Goal: Task Accomplishment & Management: Manage account settings

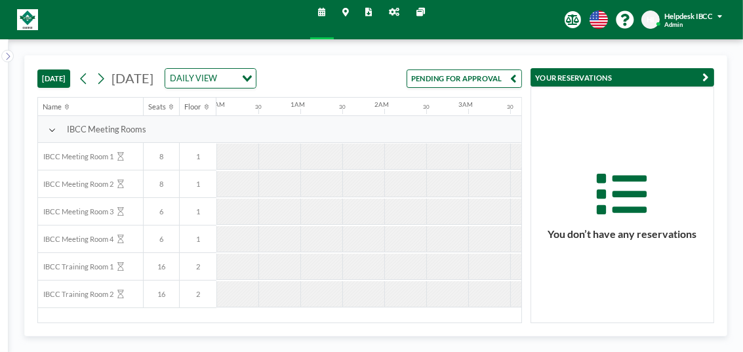
scroll to position [0, 630]
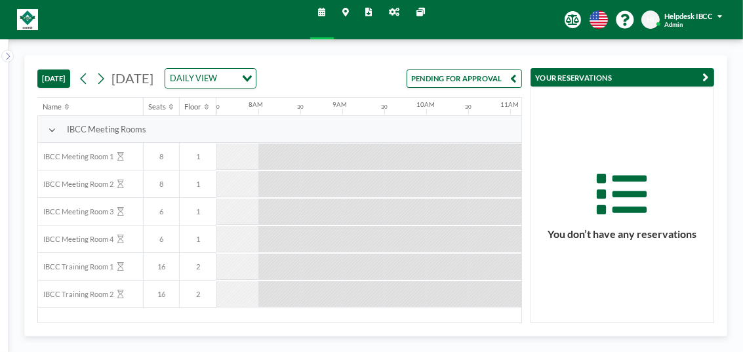
click at [494, 77] on button "PENDING FOR APPROVAL" at bounding box center [464, 79] width 115 height 18
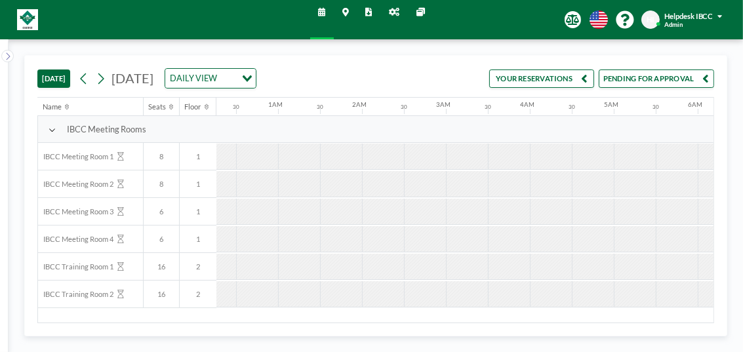
scroll to position [0, 0]
click at [654, 78] on button "PENDING FOR APPROVAL" at bounding box center [656, 79] width 115 height 18
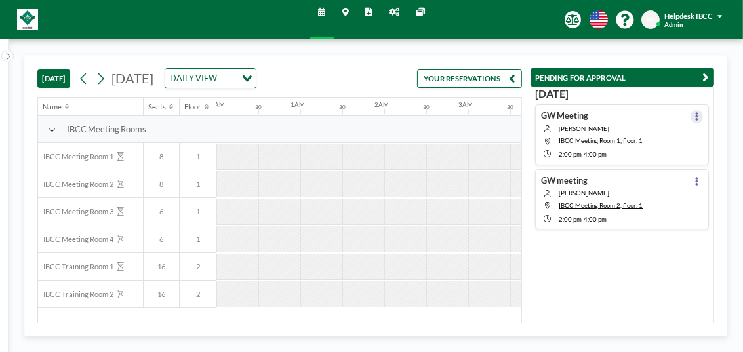
click at [696, 117] on icon at bounding box center [697, 117] width 3 height 9
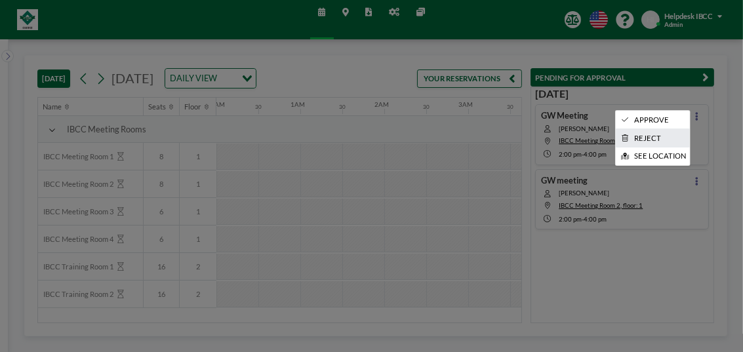
click at [658, 132] on li "REJECT" at bounding box center [653, 138] width 74 height 18
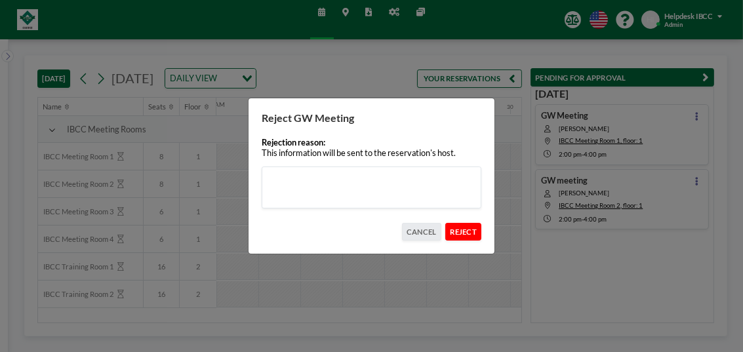
click at [463, 234] on button "REJECT" at bounding box center [463, 232] width 36 height 18
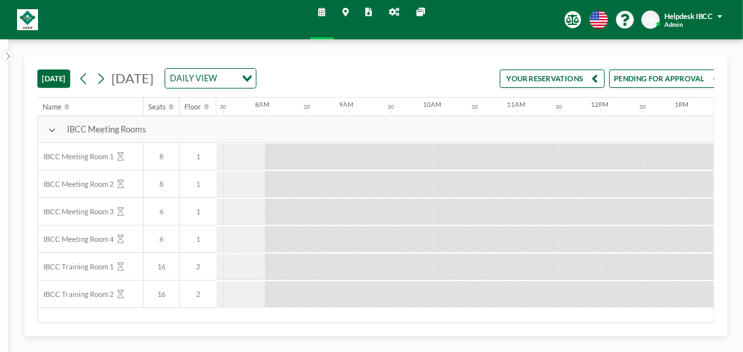
scroll to position [0, 630]
click at [617, 77] on button "PENDING FOR APPROVAL" at bounding box center [656, 79] width 115 height 18
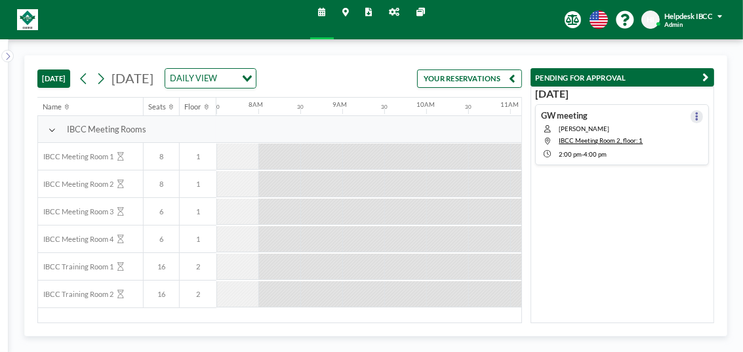
click at [695, 117] on icon at bounding box center [696, 116] width 3 height 9
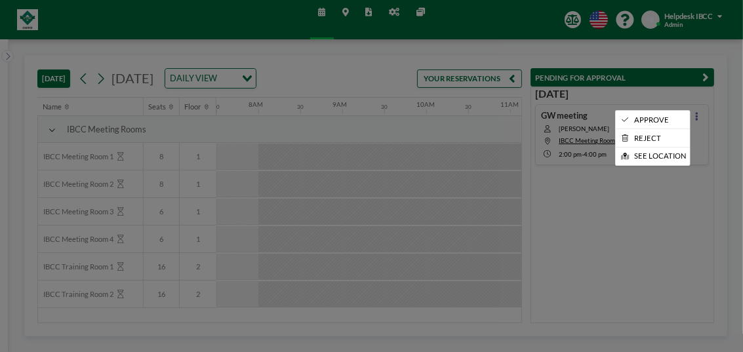
click at [675, 194] on div at bounding box center [371, 176] width 743 height 352
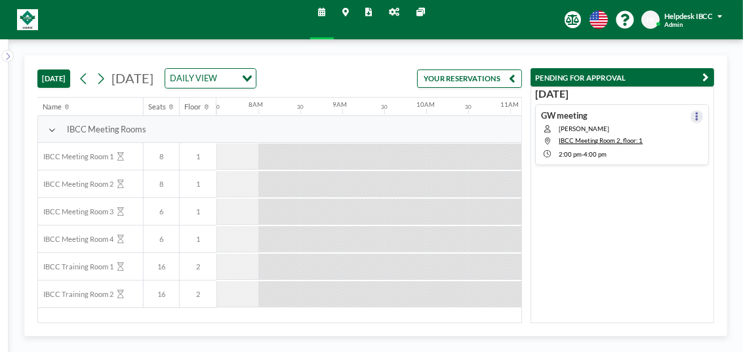
click at [695, 113] on icon at bounding box center [696, 116] width 3 height 9
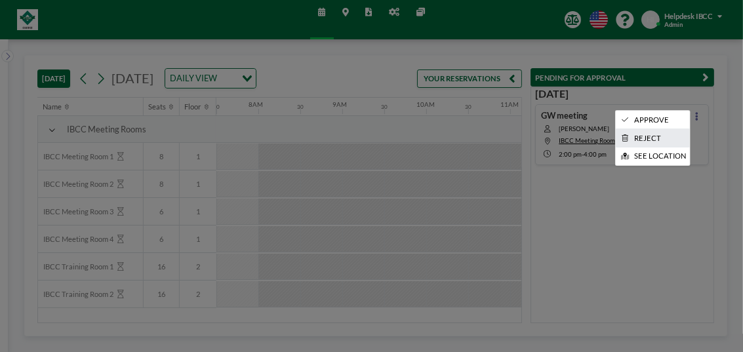
click at [655, 140] on li "REJECT" at bounding box center [653, 138] width 74 height 18
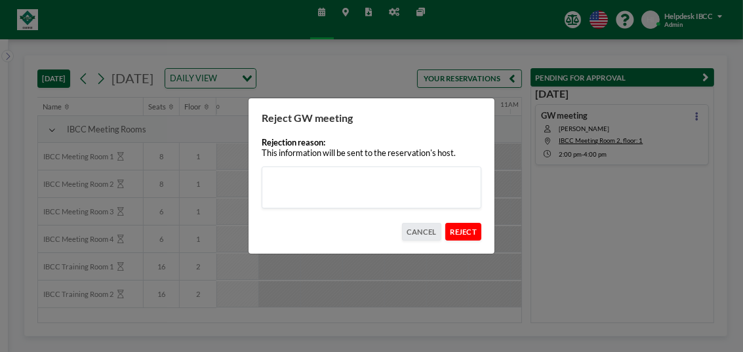
click at [467, 233] on button "REJECT" at bounding box center [463, 232] width 36 height 18
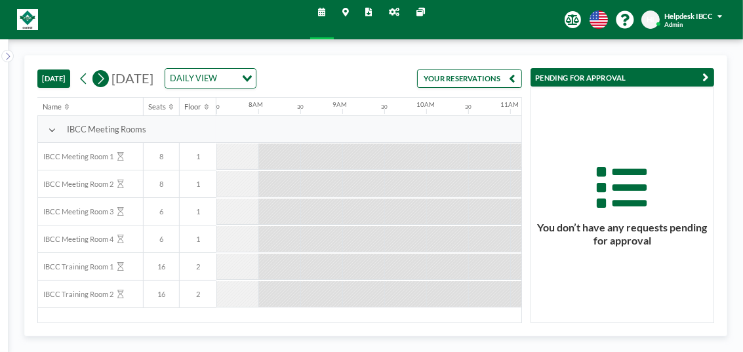
click at [104, 79] on icon at bounding box center [101, 79] width 10 height 16
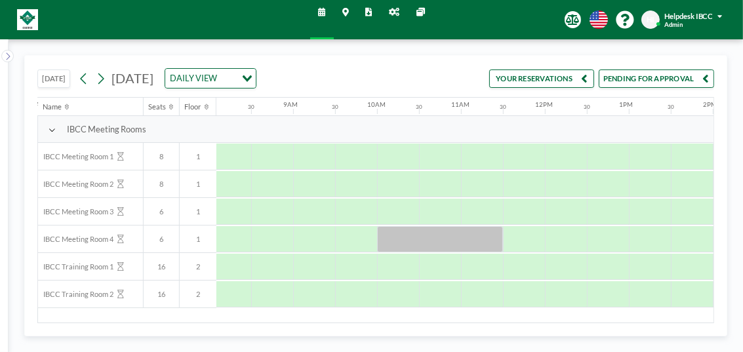
scroll to position [0, 713]
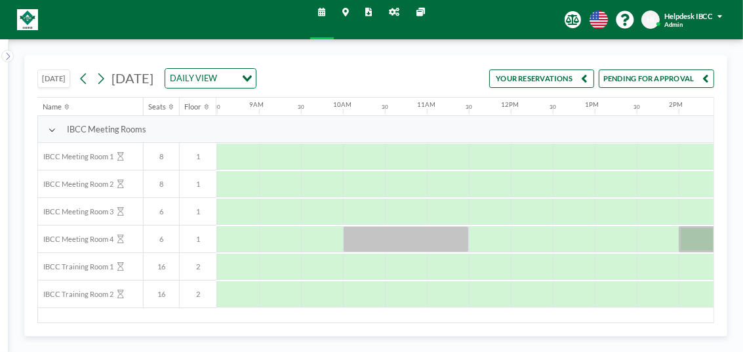
click at [642, 84] on button "PENDING FOR APPROVAL" at bounding box center [656, 79] width 115 height 18
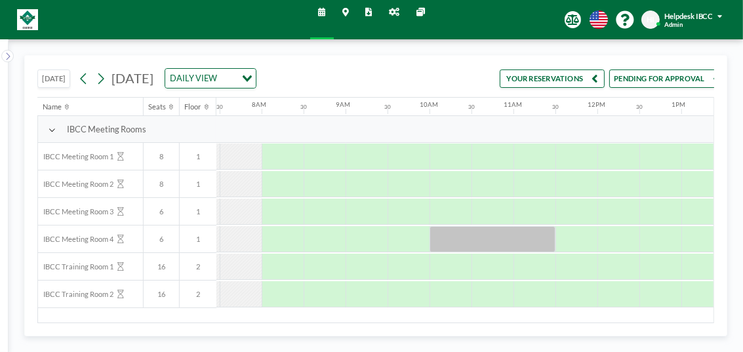
scroll to position [0, 630]
click at [662, 78] on button "PENDING FOR APPROVAL" at bounding box center [656, 79] width 115 height 18
